Goal: Task Accomplishment & Management: Use online tool/utility

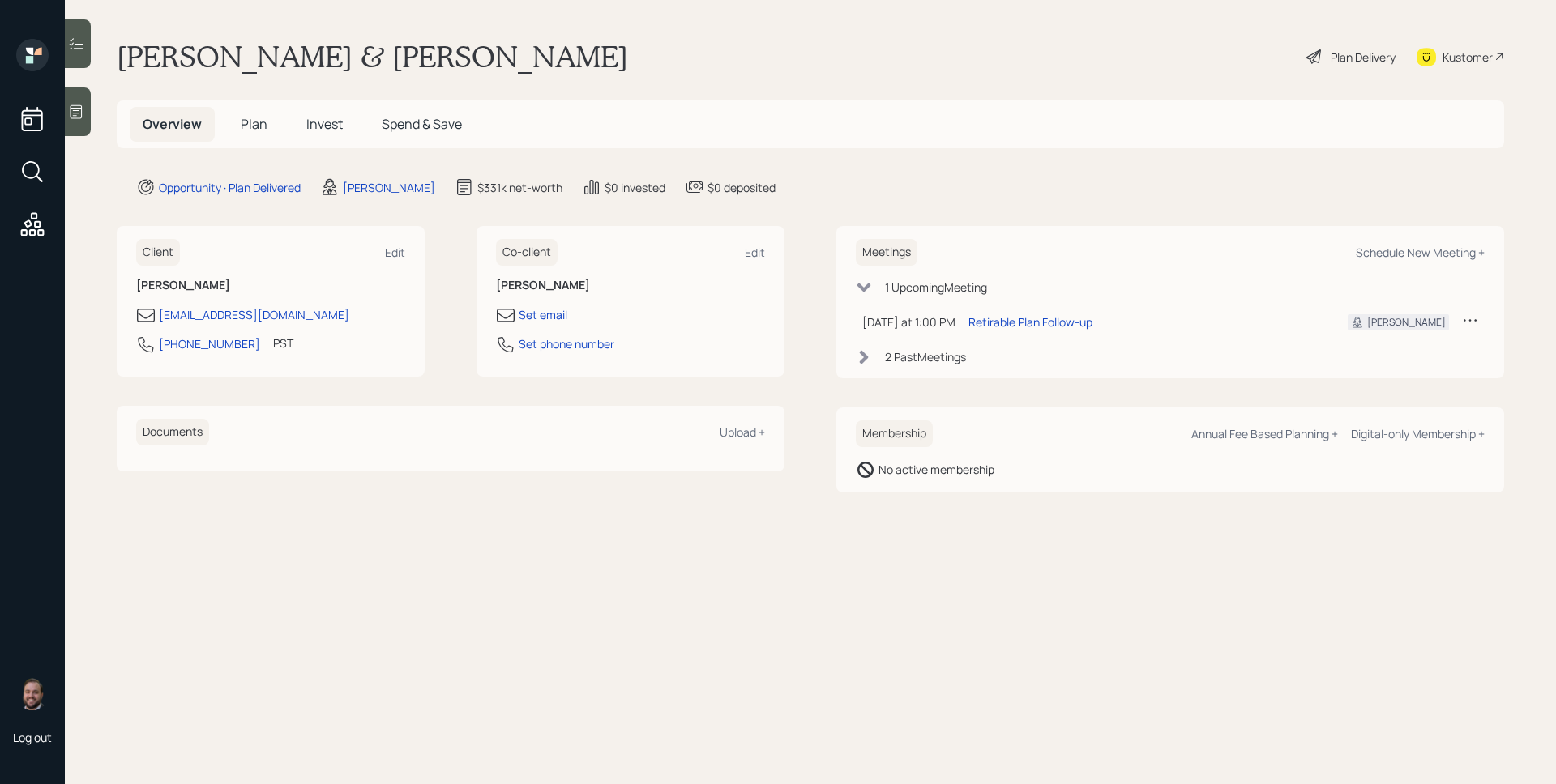
click at [248, 115] on span "Plan" at bounding box center [253, 123] width 26 height 18
